Goal: Task Accomplishment & Management: Use online tool/utility

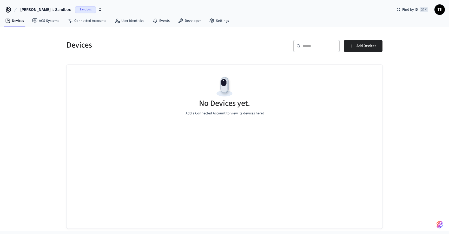
click at [99, 9] on icon "button" at bounding box center [100, 8] width 2 height 1
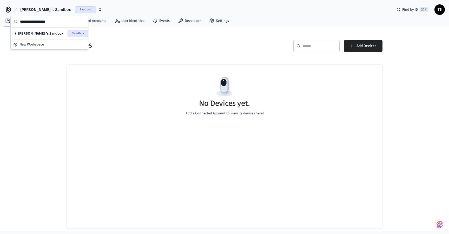
click at [107, 5] on div "[PERSON_NAME] 's Sandbox Sandbox Find by ID ⌘ K TS" at bounding box center [224, 7] width 449 height 15
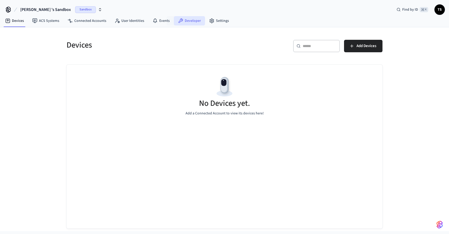
click at [183, 19] on link "Developer" at bounding box center [189, 20] width 31 height 9
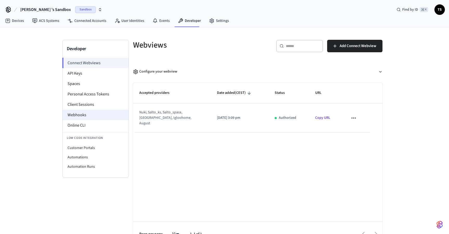
click at [86, 111] on li "Webhooks" at bounding box center [96, 115] width 66 height 10
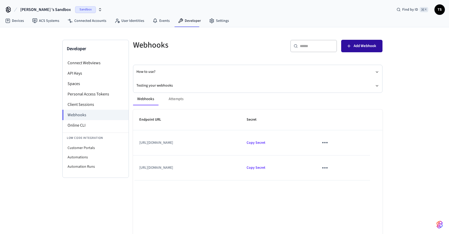
click at [357, 46] on span "Add Webhook" at bounding box center [365, 46] width 23 height 7
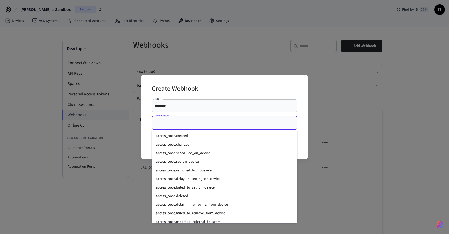
click at [176, 121] on input "Event Types" at bounding box center [220, 122] width 133 height 9
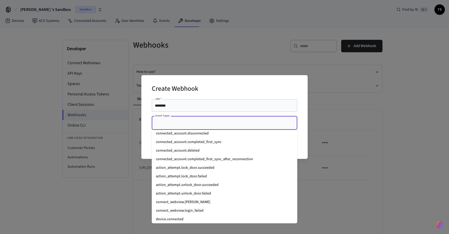
scroll to position [388, 0]
click at [344, 127] on div "Create Webhook URL   * ******** URL   * Event Types Event Types Cancel Create" at bounding box center [224, 117] width 449 height 234
